Goal: Transaction & Acquisition: Subscribe to service/newsletter

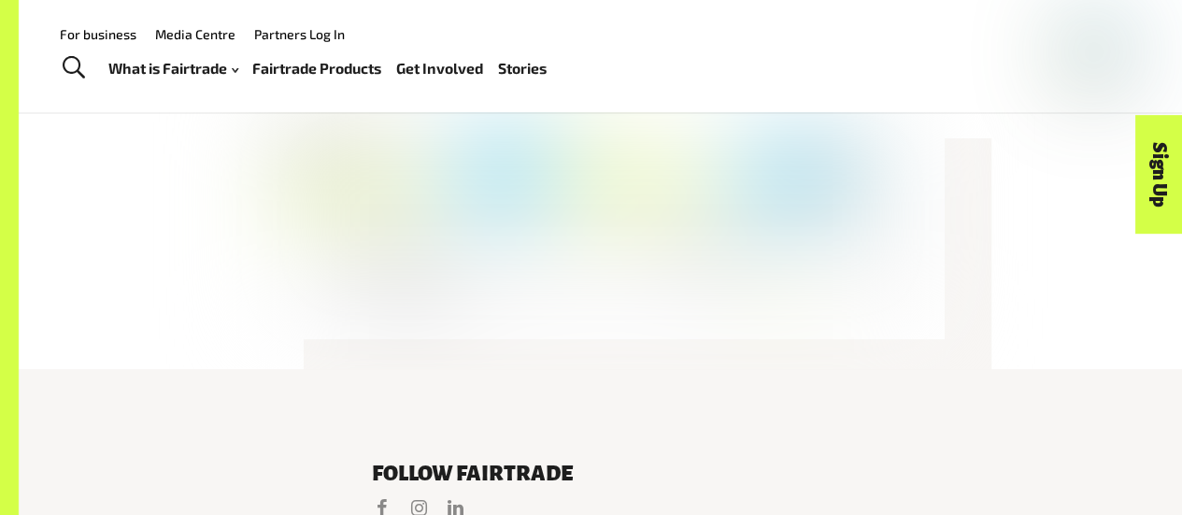
scroll to position [3424, 0]
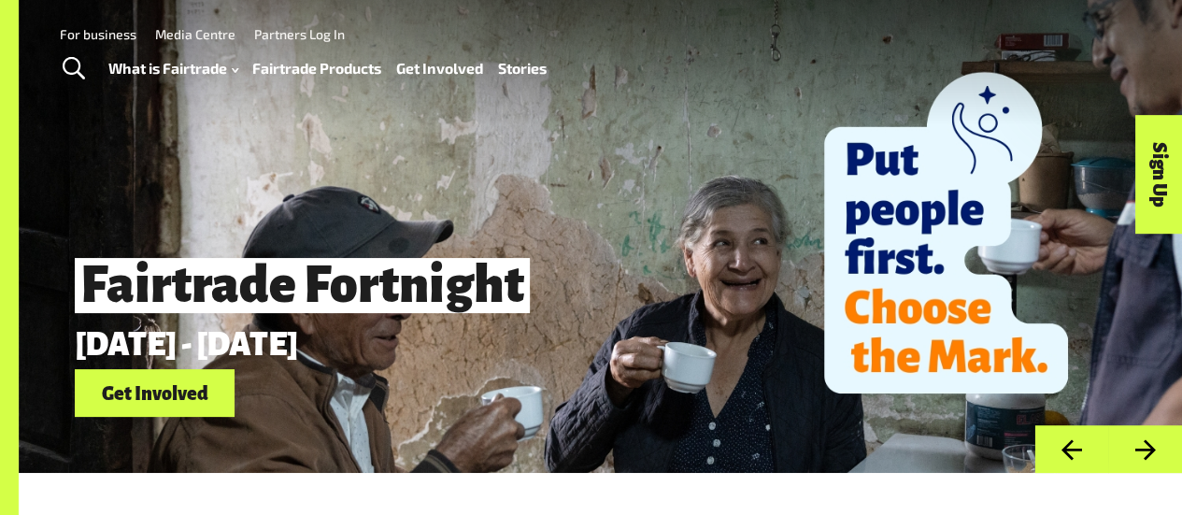
click at [293, 30] on link "Partners Log In" at bounding box center [299, 34] width 91 height 16
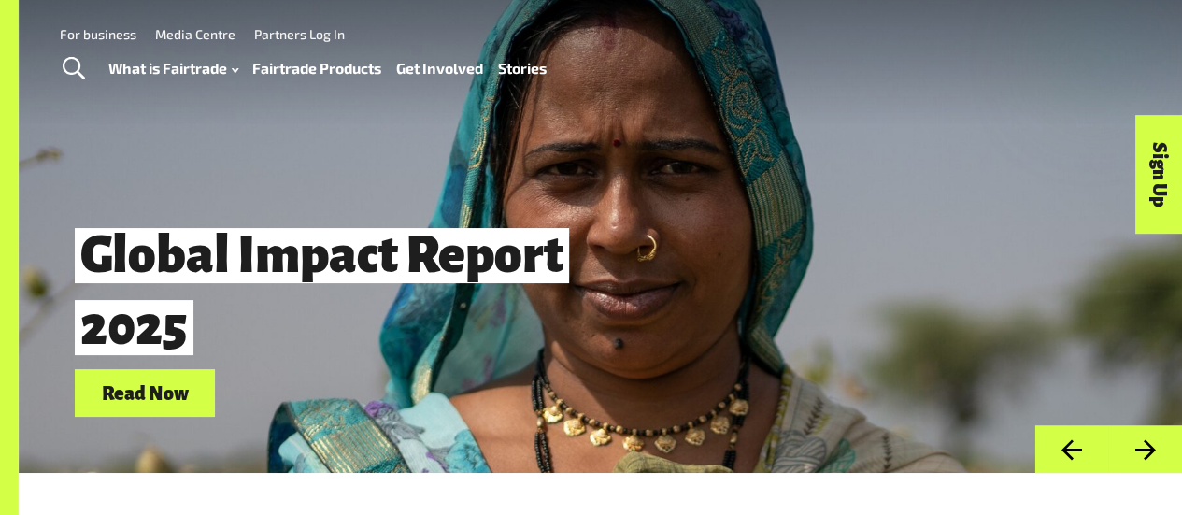
scroll to position [4, 0]
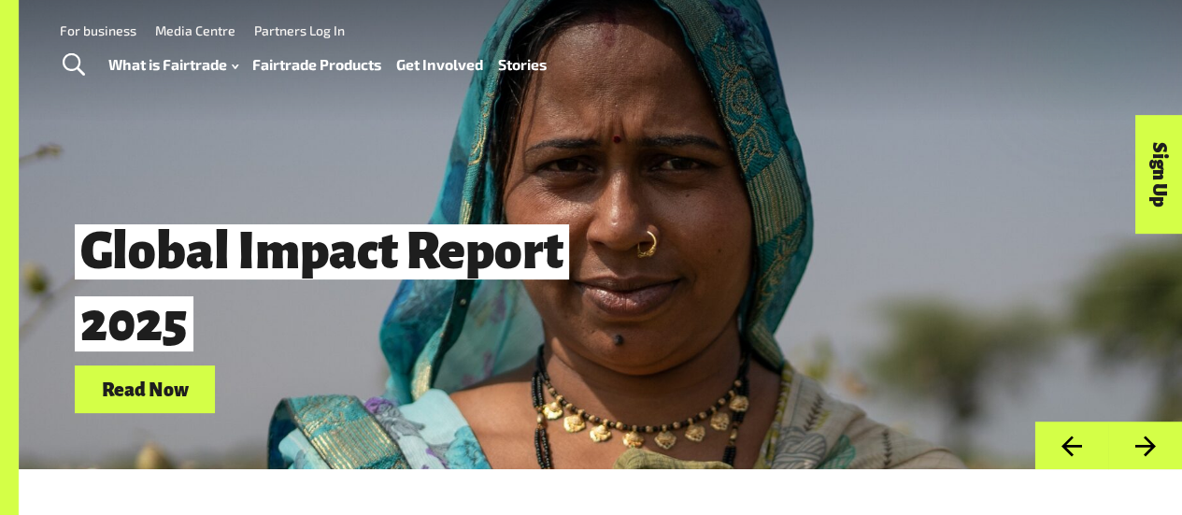
click at [1163, 178] on link "Sign Up" at bounding box center [1159, 174] width 48 height 119
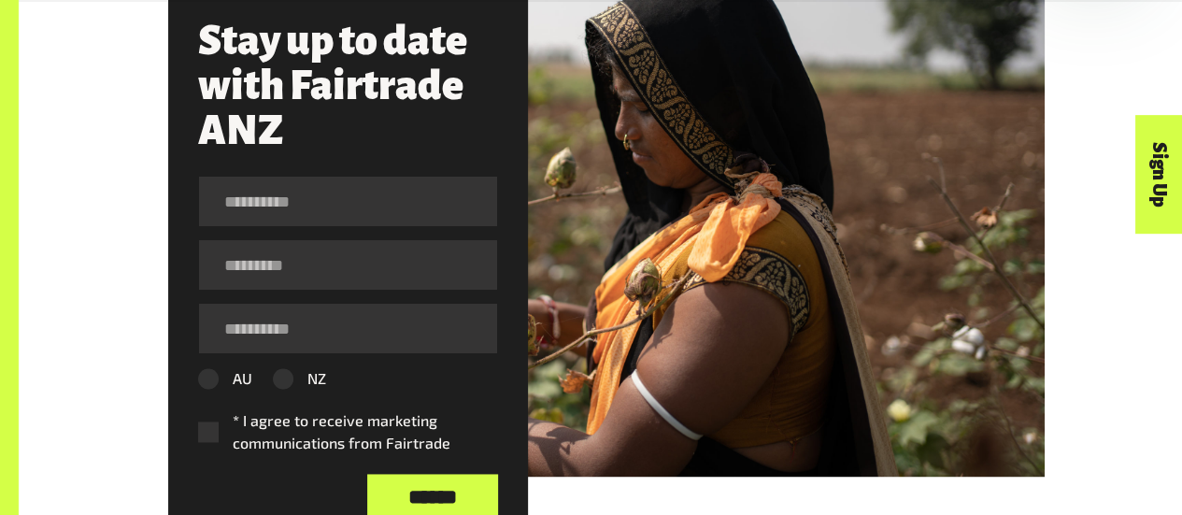
scroll to position [1086, 0]
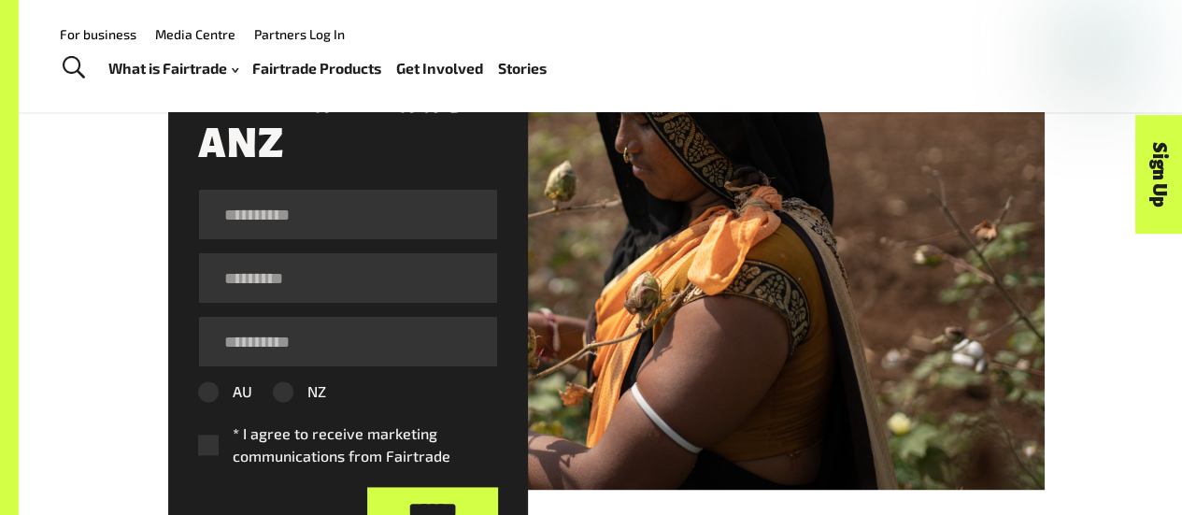
click at [211, 447] on label "* I agree to receive marketing communications from Fairtrade" at bounding box center [340, 444] width 284 height 45
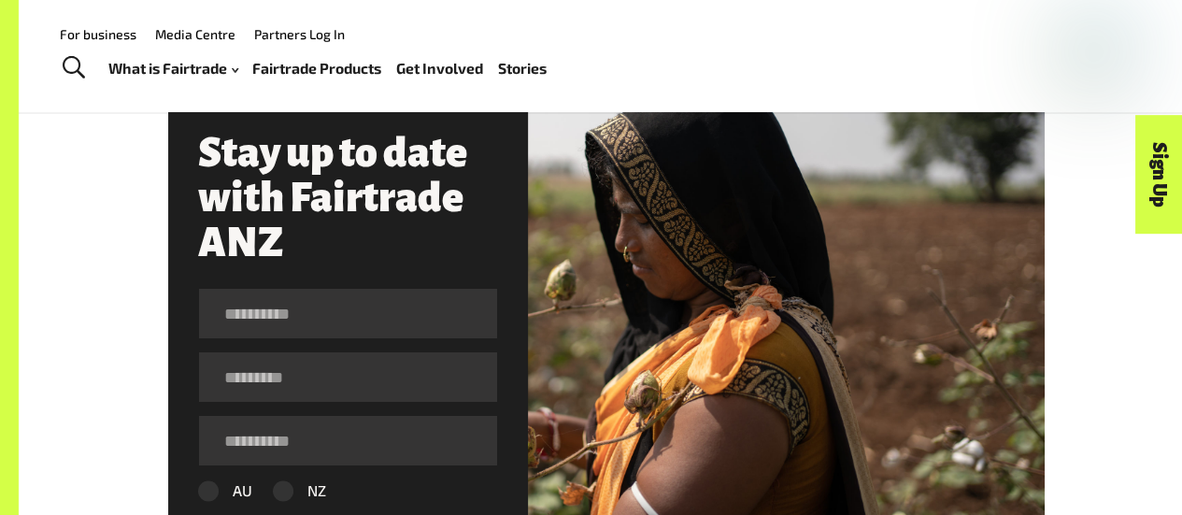
scroll to position [986, 0]
